Goal: Navigation & Orientation: Find specific page/section

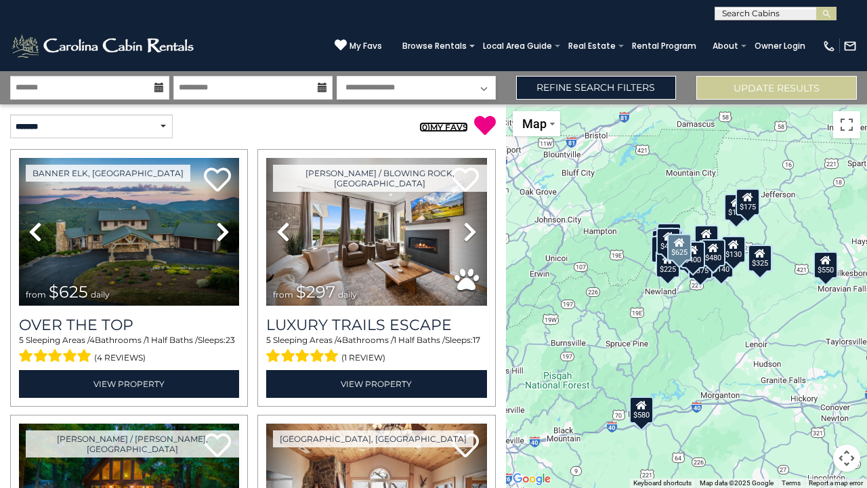
click at [437, 127] on link "( 0 ) MY FAVS" at bounding box center [443, 127] width 49 height 10
